Goal: Information Seeking & Learning: Learn about a topic

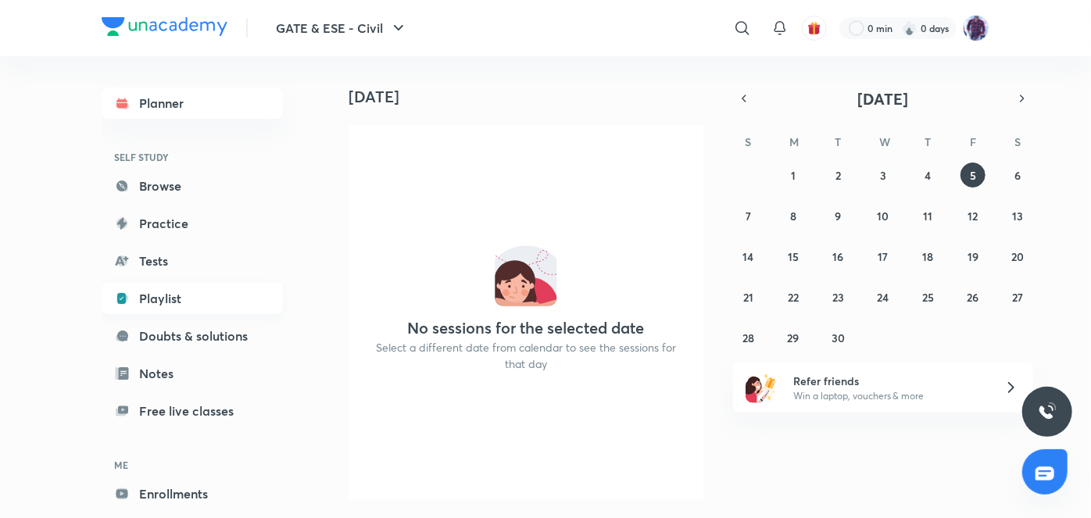
click at [183, 298] on link "Playlist" at bounding box center [192, 298] width 181 height 31
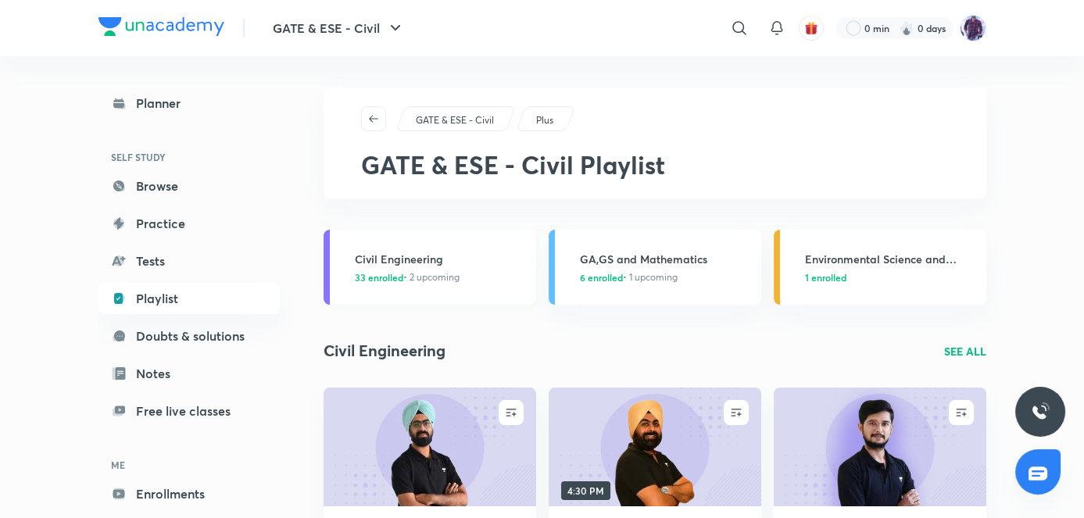
click at [401, 260] on h3 "Civil Engineering" at bounding box center [441, 259] width 172 height 16
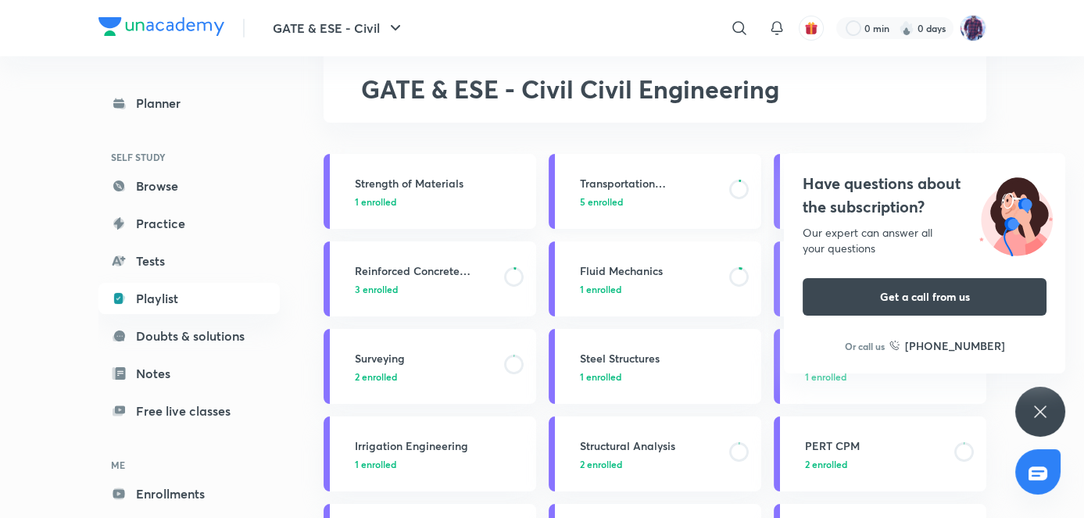
scroll to position [77, 0]
click at [1017, 176] on img at bounding box center [1016, 214] width 98 height 84
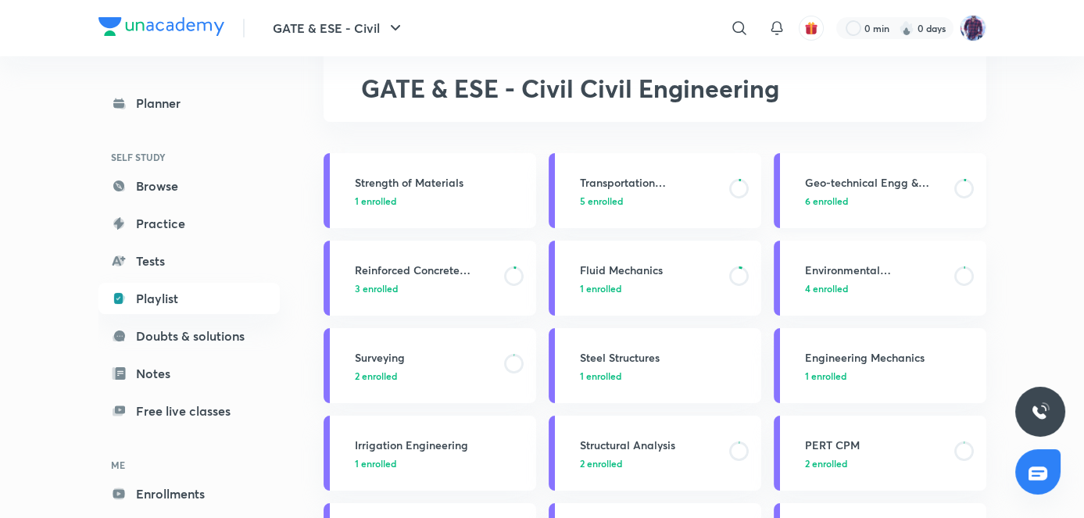
click at [878, 190] on h3 "Geo-technical Engg & Found. Engg" at bounding box center [875, 182] width 140 height 16
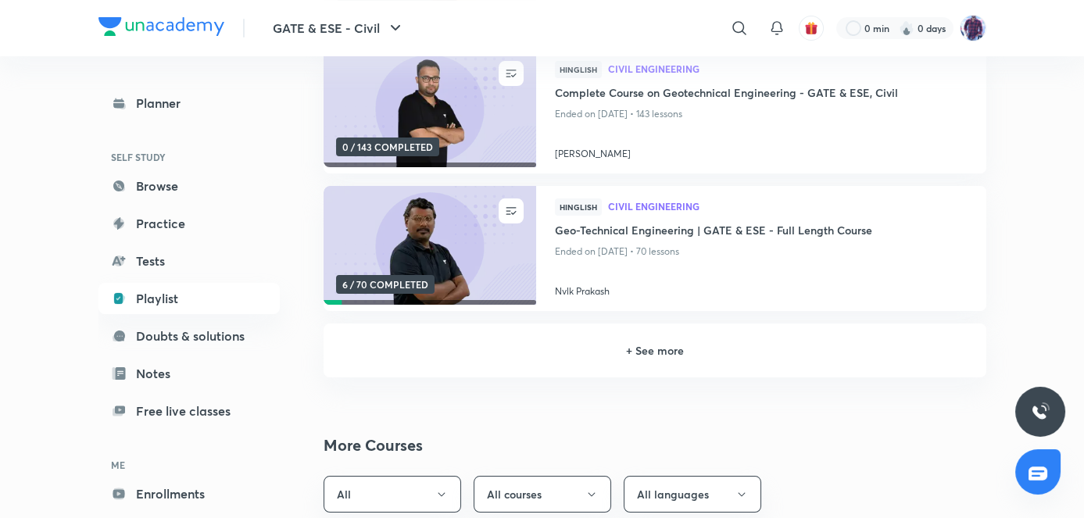
scroll to position [363, 0]
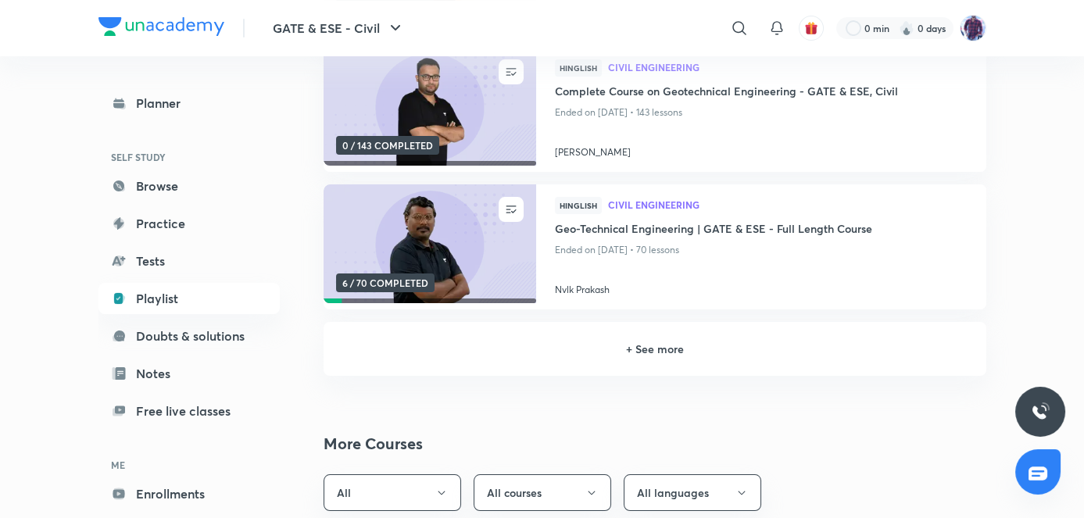
click at [660, 352] on h6 "+ See more" at bounding box center [654, 349] width 625 height 16
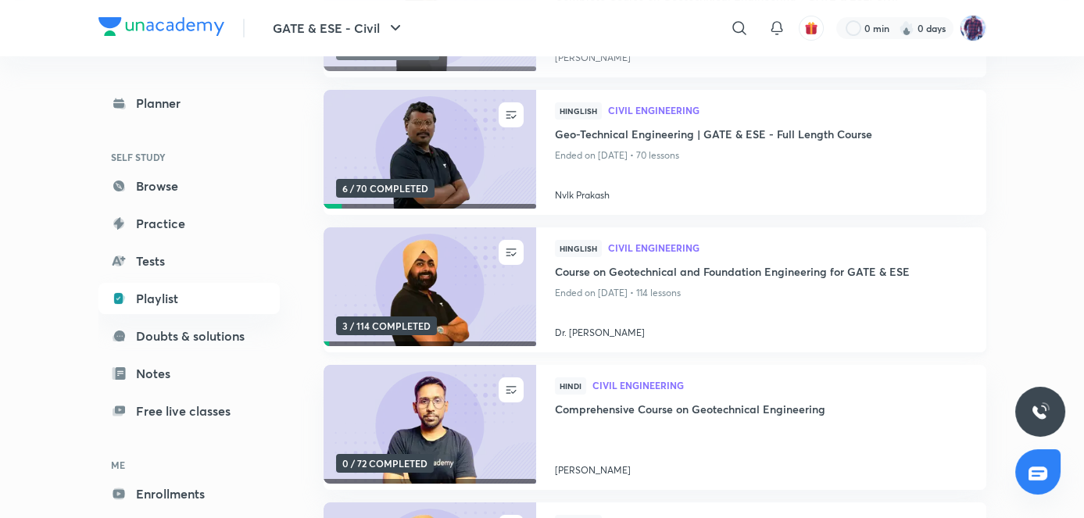
scroll to position [459, 0]
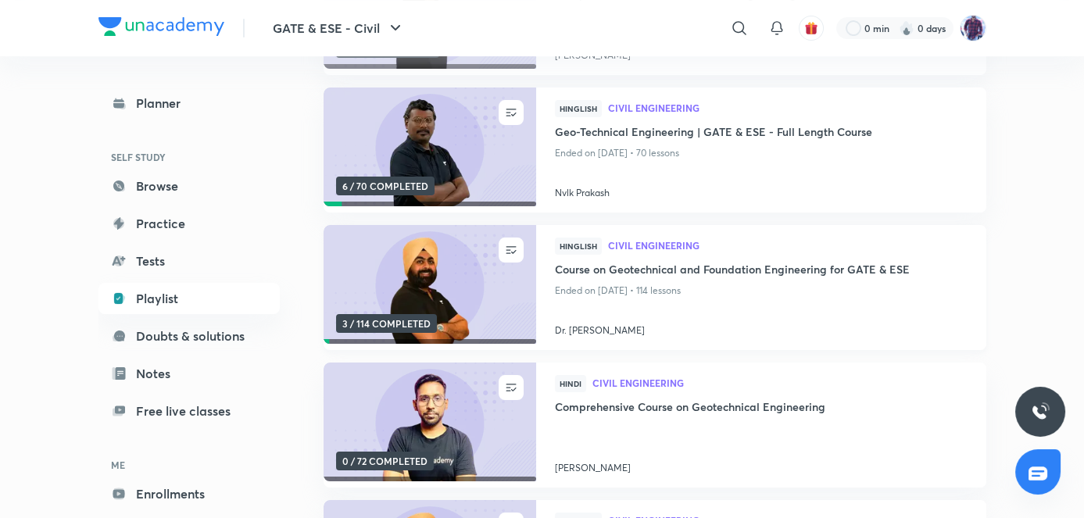
click at [504, 324] on img at bounding box center [429, 284] width 216 height 121
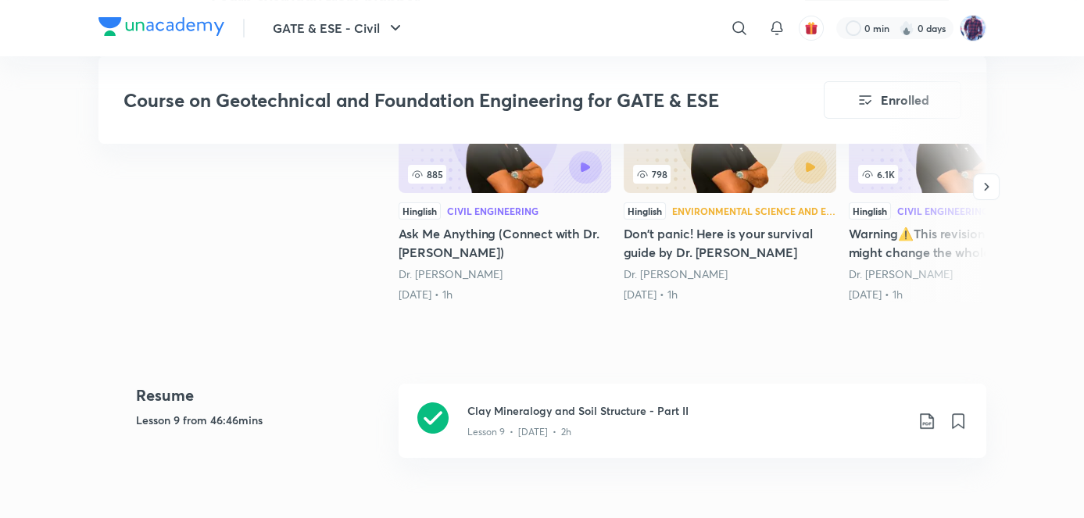
scroll to position [537, 0]
click at [512, 427] on p "Lesson 9 • [DATE] • 2h" at bounding box center [519, 431] width 104 height 14
